Goal: Information Seeking & Learning: Learn about a topic

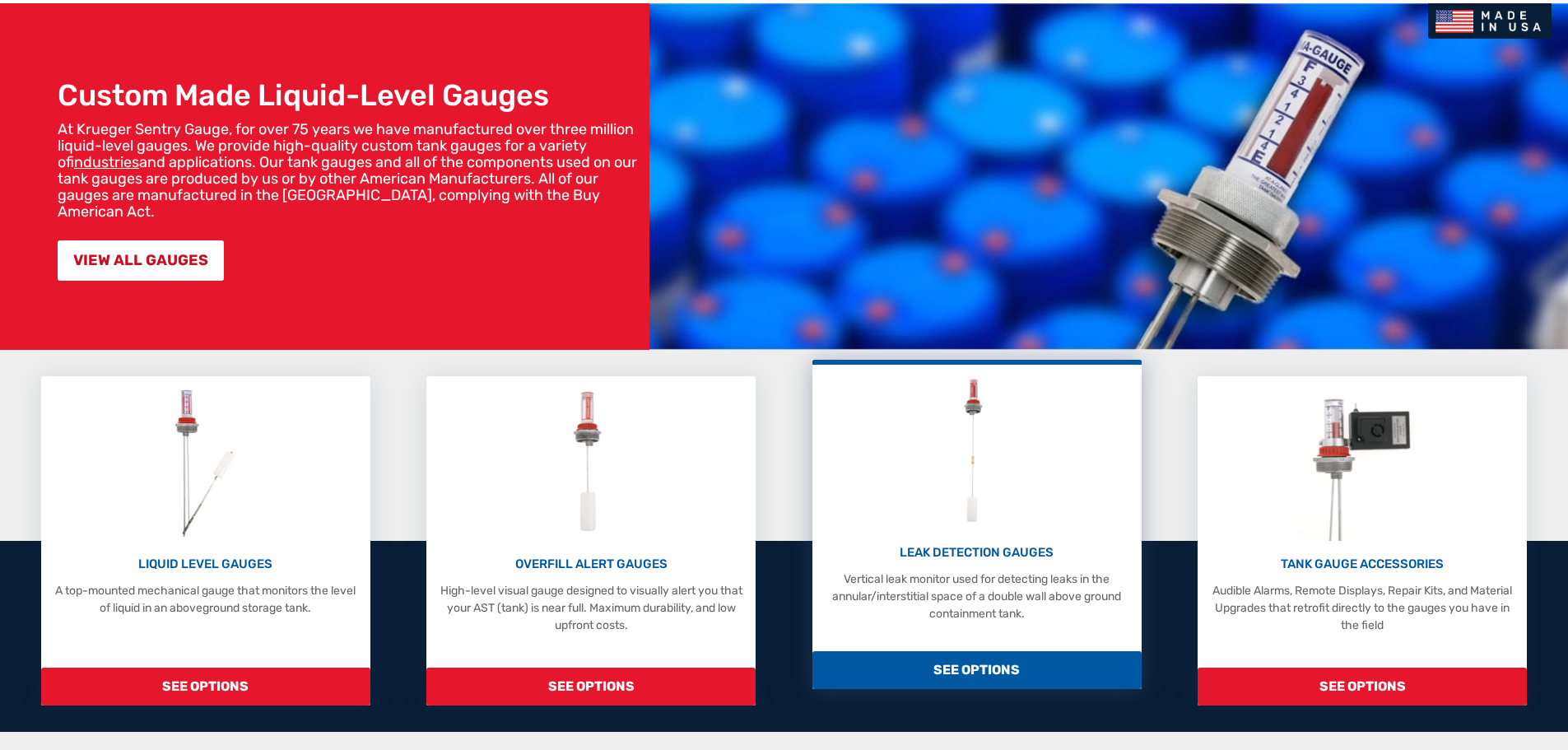
scroll to position [164, 0]
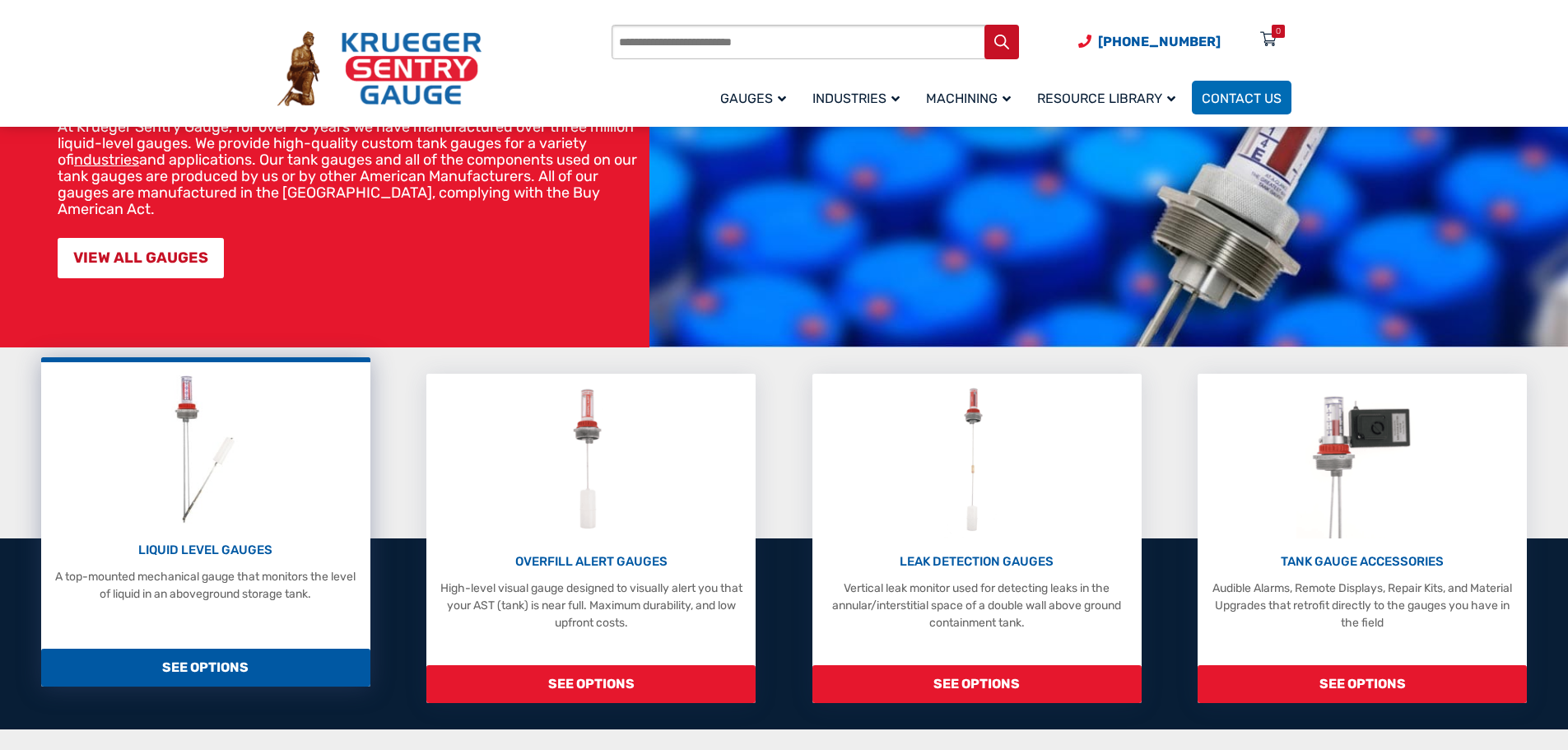
click at [237, 560] on div "LIQUID LEVEL GAUGES A top-mounted mechanical gauge that monitors the level of l…" at bounding box center [206, 572] width 313 height 61
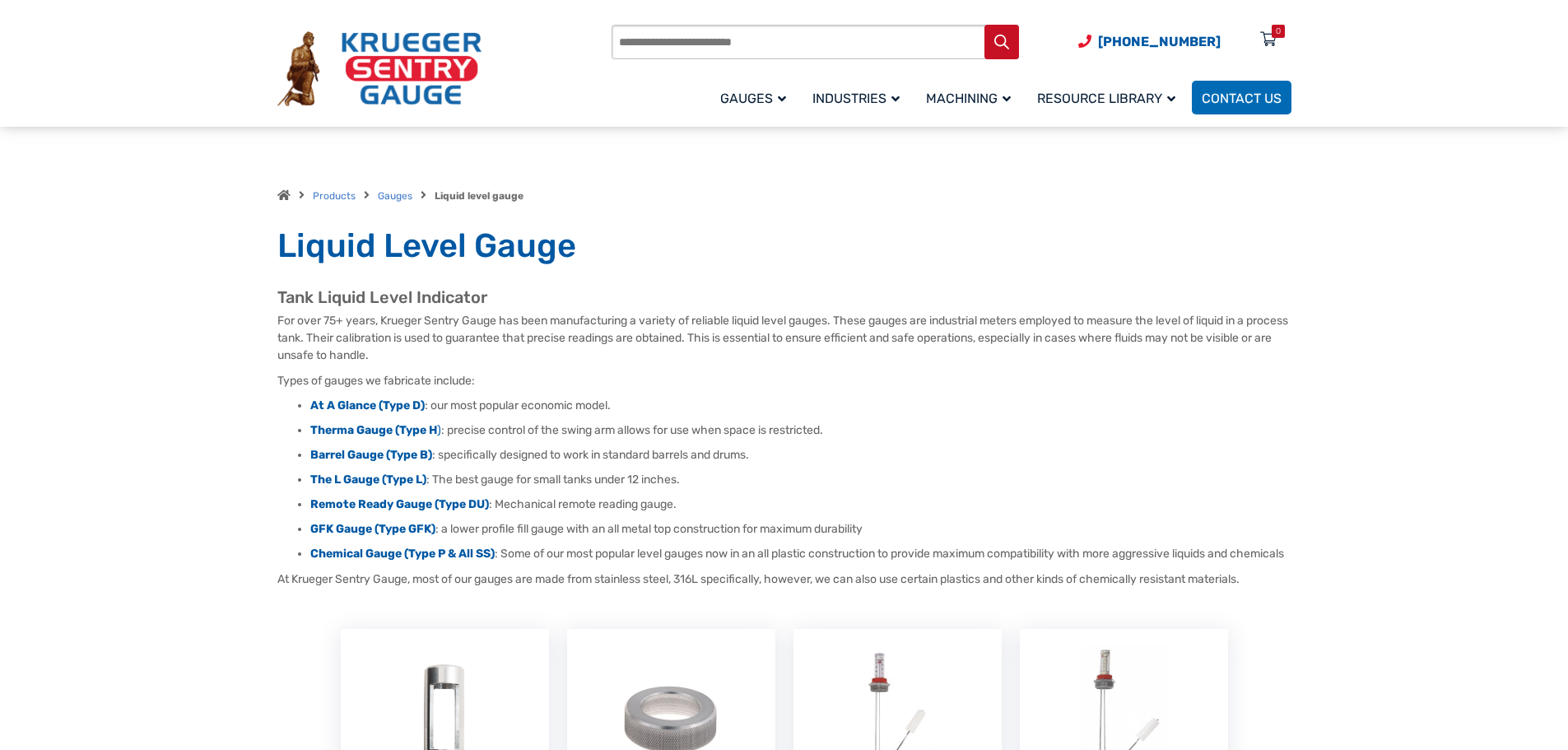
scroll to position [412, 0]
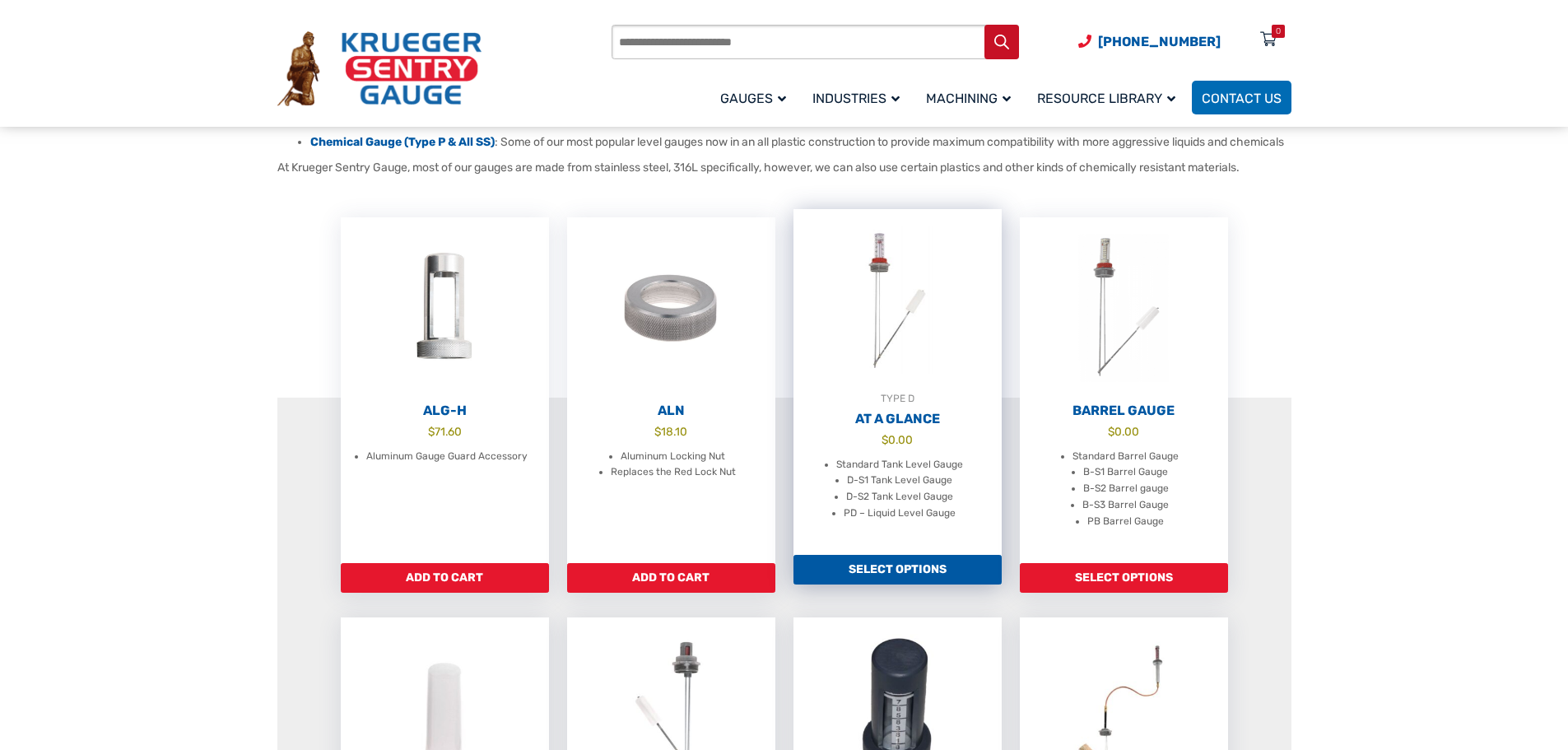
click at [900, 350] on img at bounding box center [897, 299] width 209 height 181
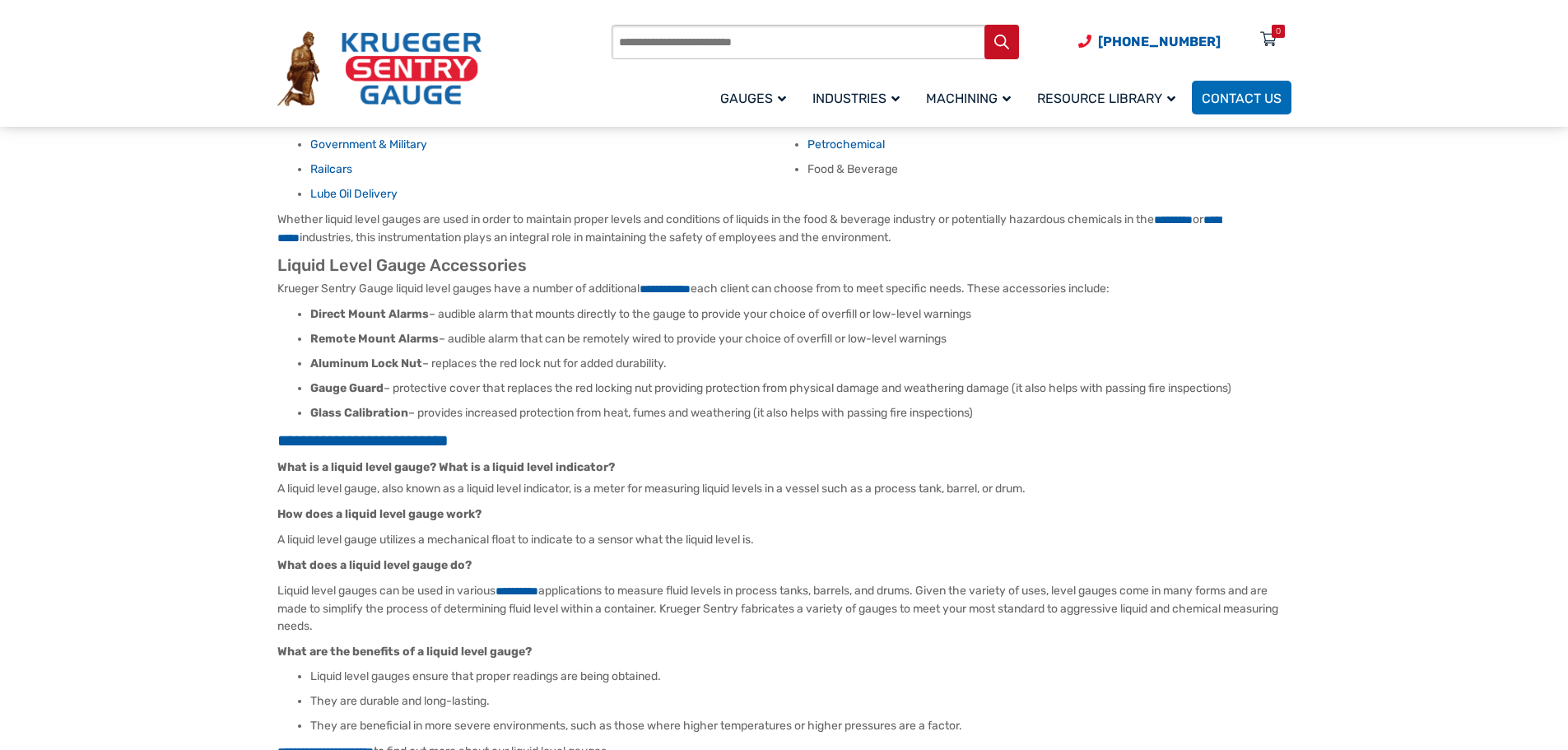
scroll to position [1976, 0]
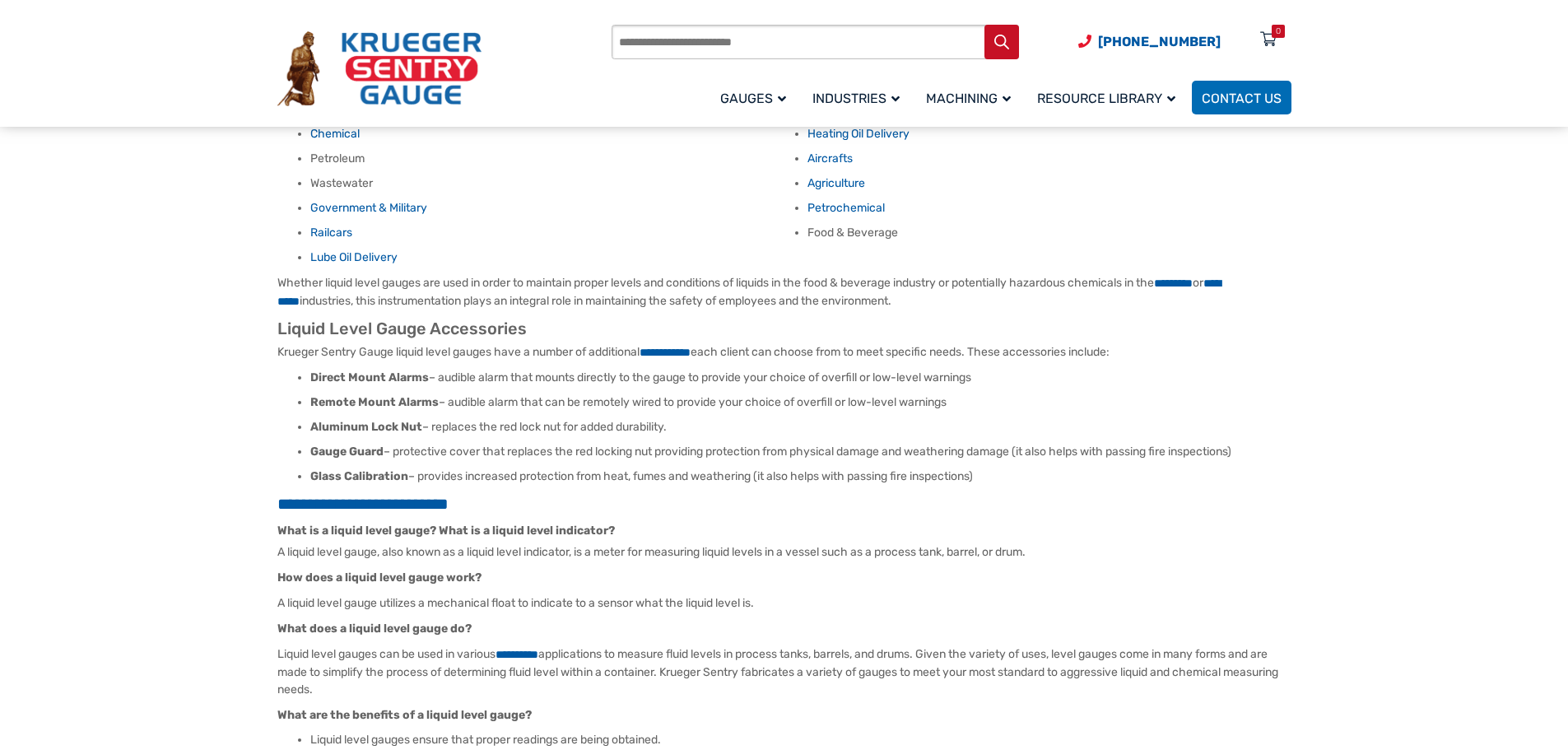
drag, startPoint x: 695, startPoint y: 423, endPoint x: 434, endPoint y: 432, distance: 261.2
click at [434, 432] on li "Aluminum Lock Nut – replaces the red lock nut for added durability." at bounding box center [801, 427] width 981 height 16
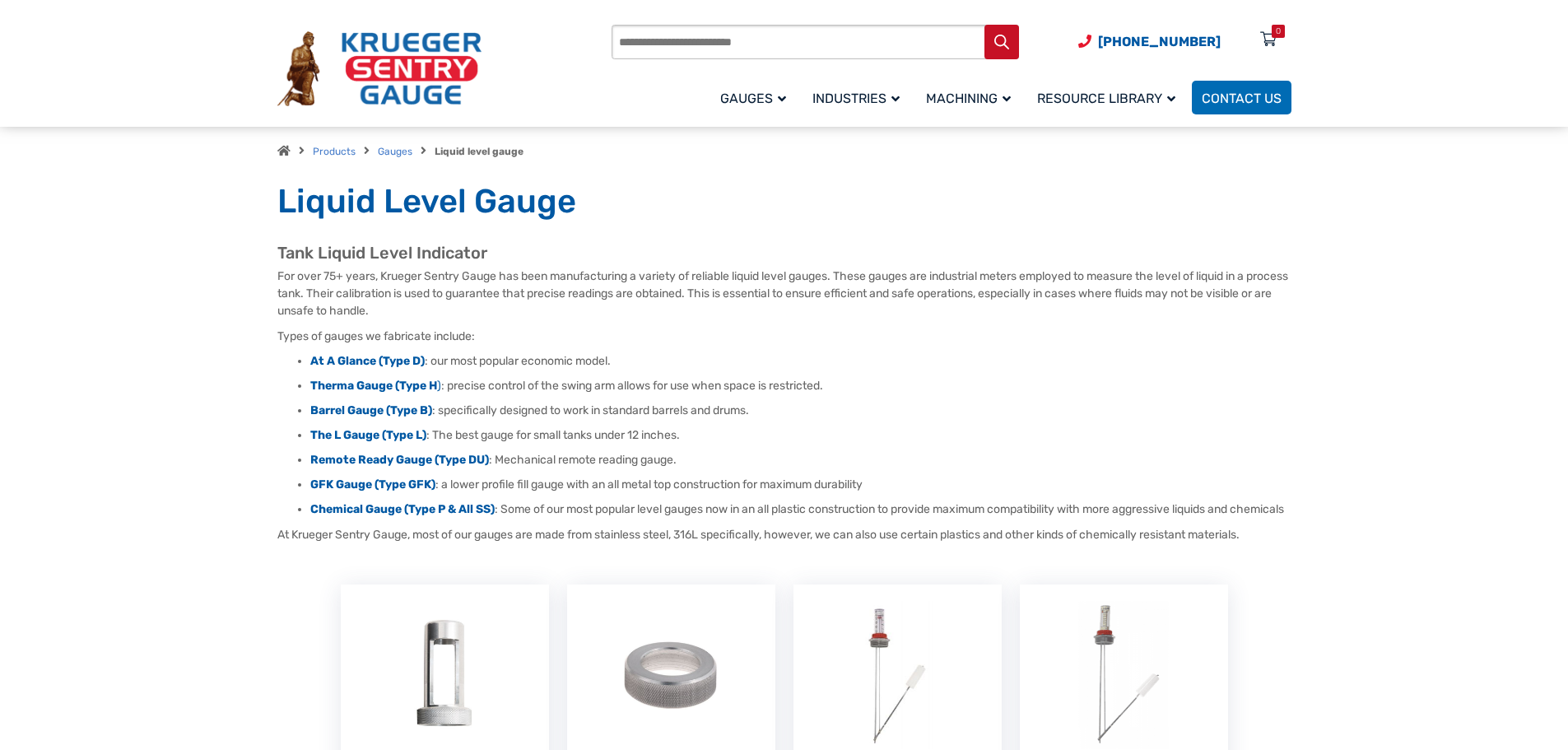
scroll to position [0, 0]
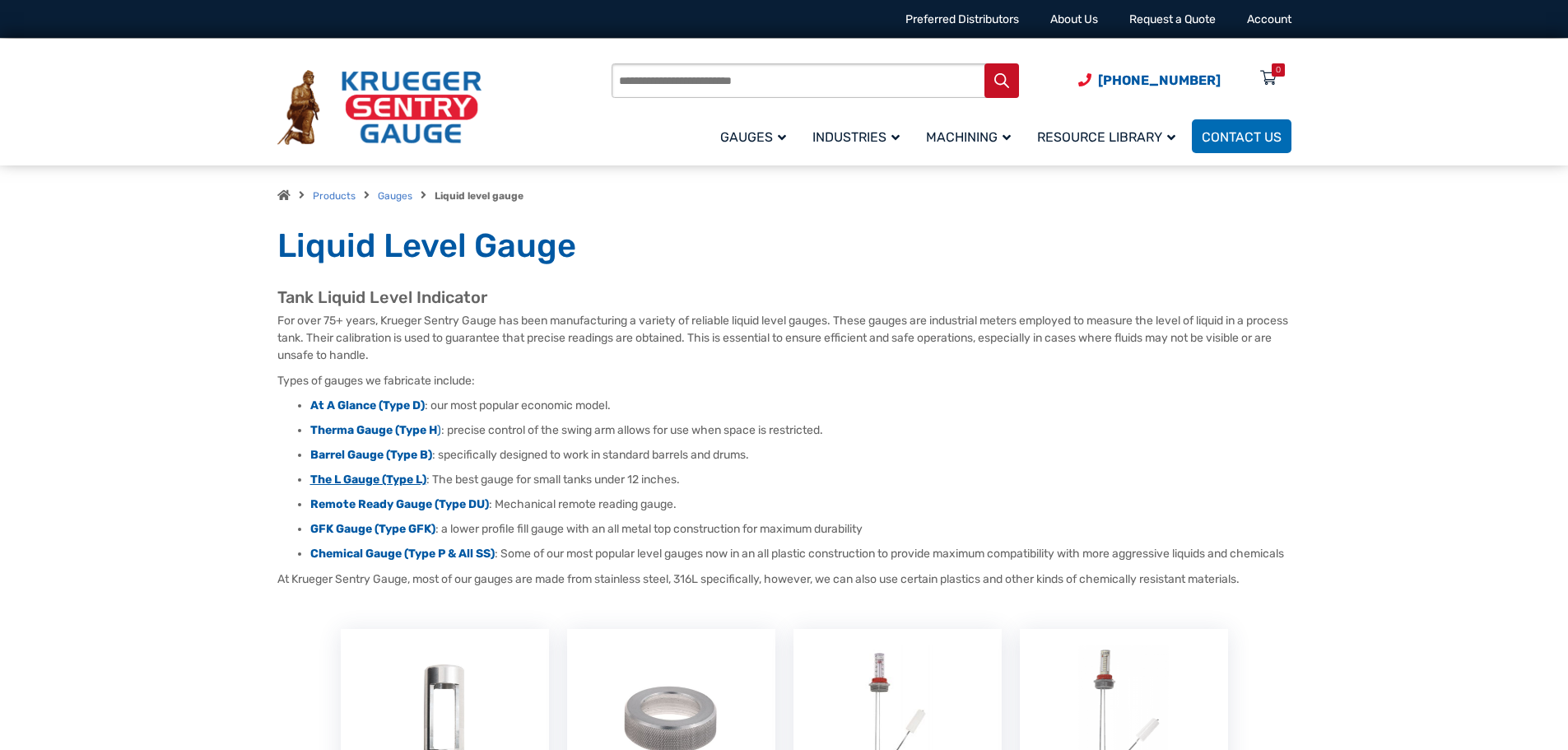
click at [371, 481] on strong "The L Gauge (Type L)" at bounding box center [369, 479] width 116 height 14
